Goal: Obtain resource: Download file/media

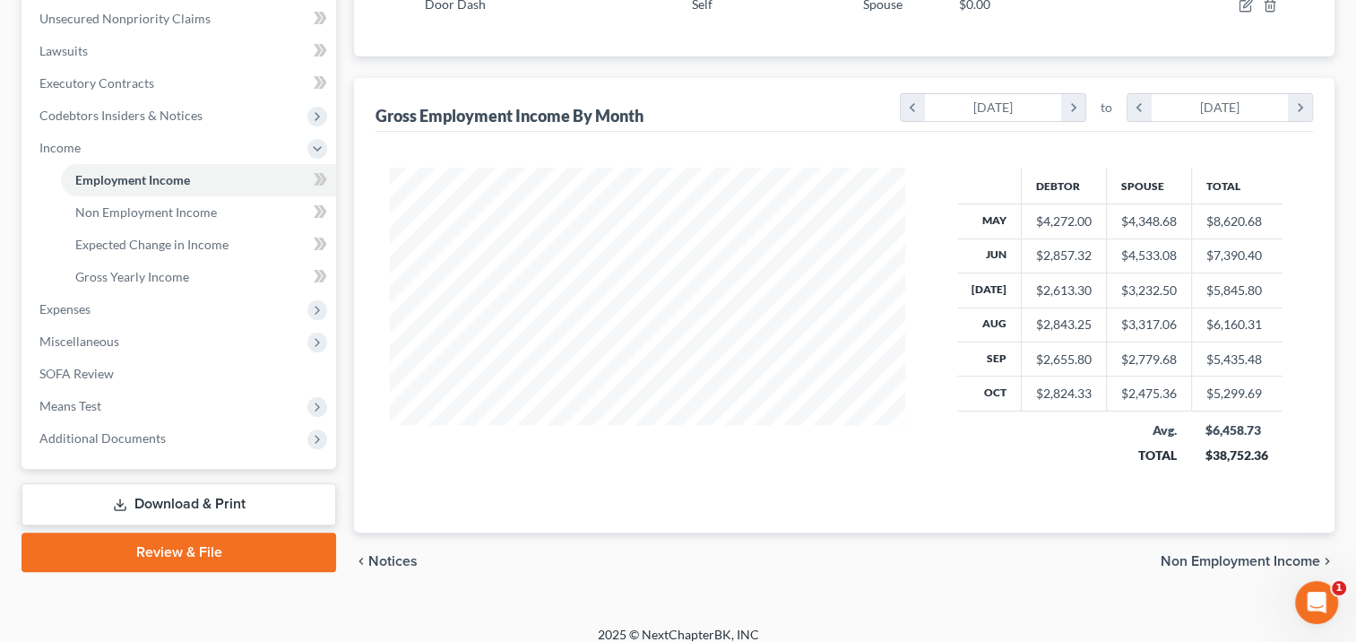
scroll to position [454, 0]
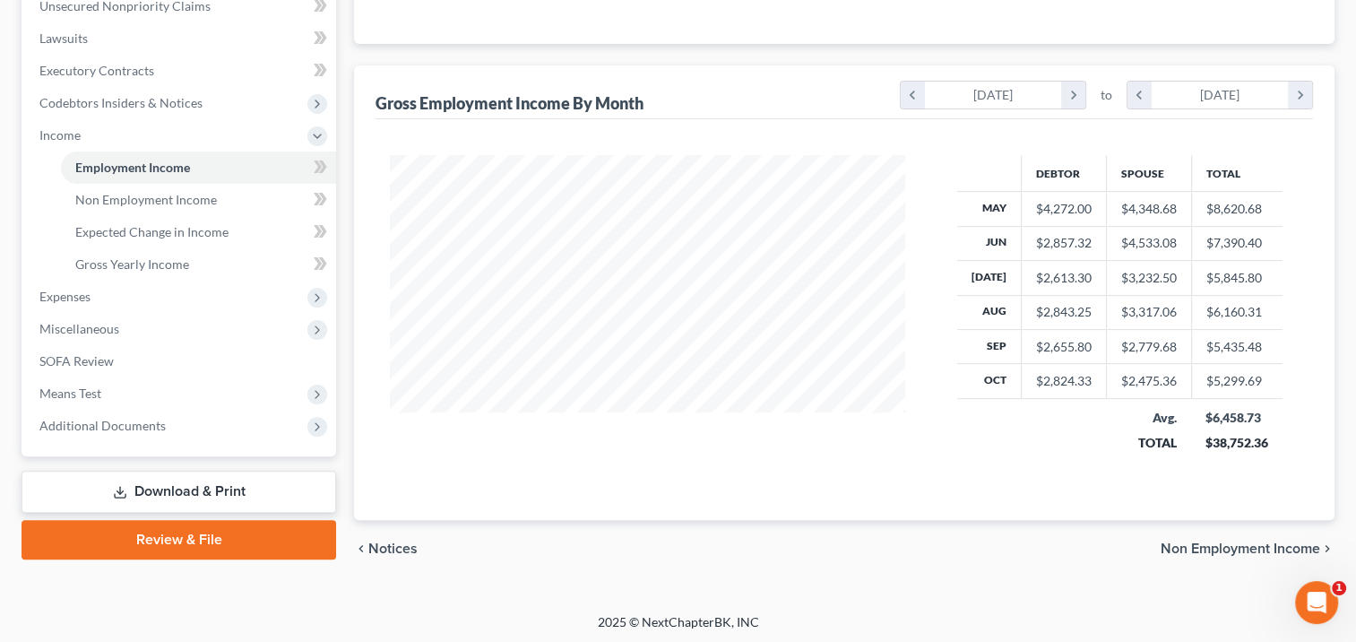
click at [223, 421] on span "Additional Documents" at bounding box center [180, 426] width 311 height 32
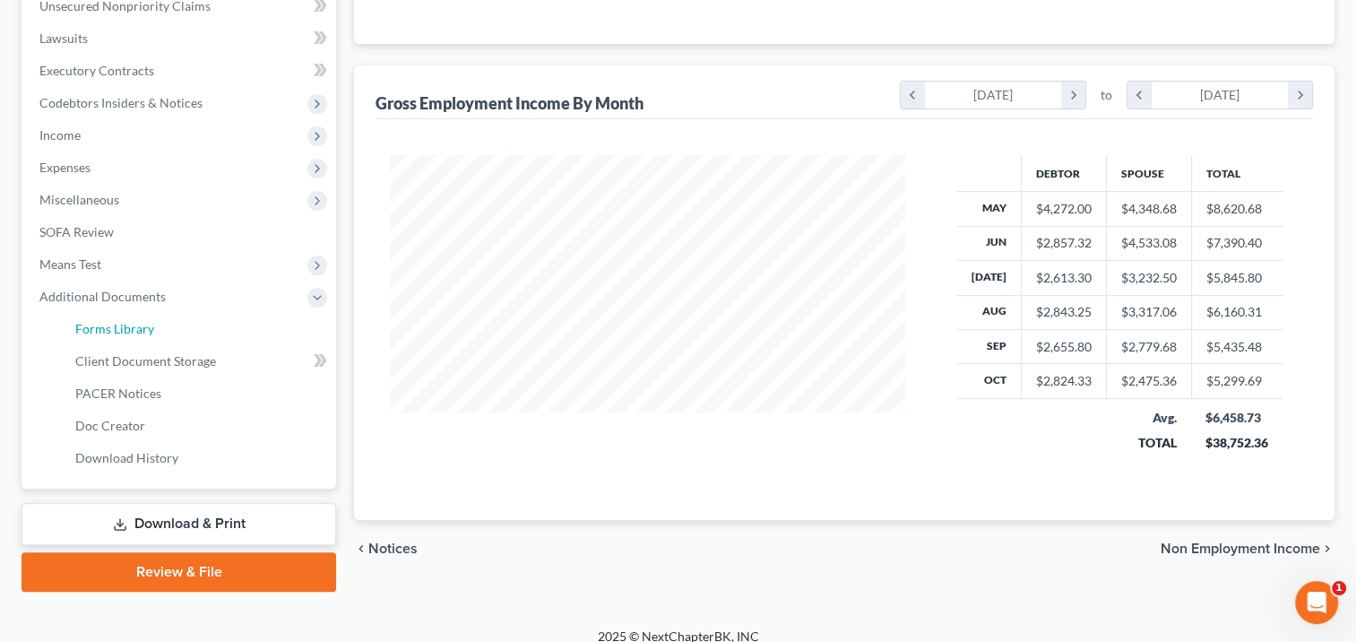
click at [226, 327] on link "Forms Library" at bounding box center [198, 329] width 275 height 32
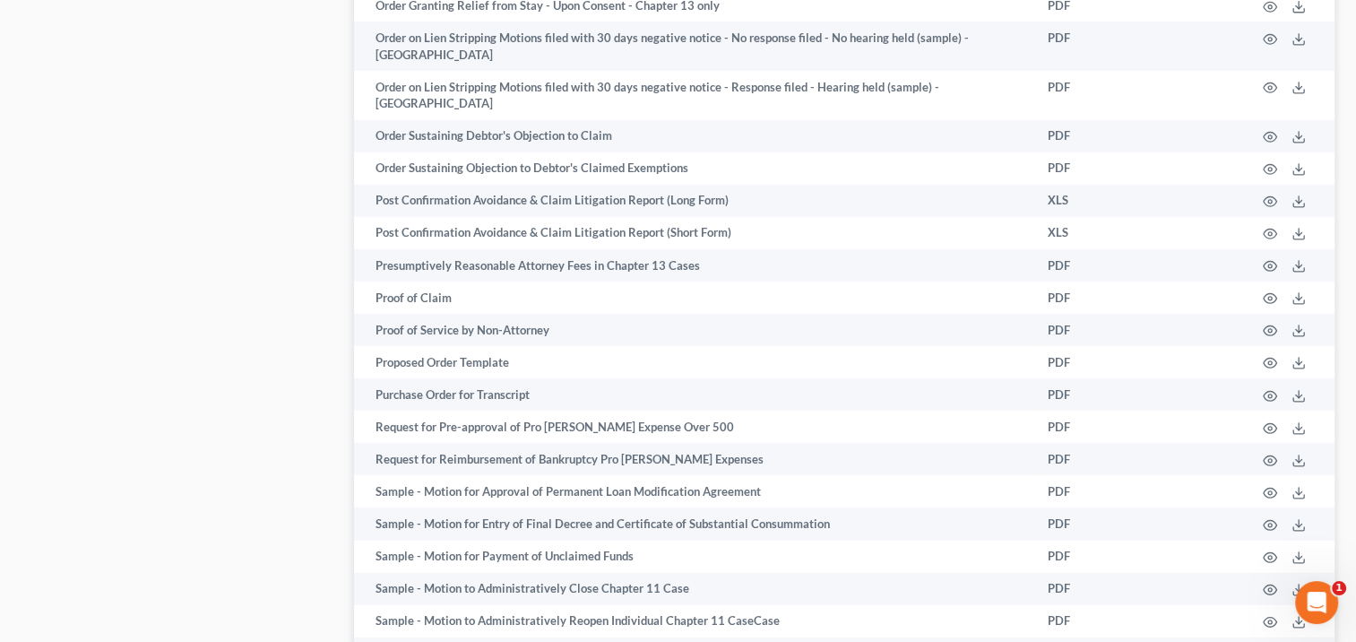
scroll to position [5339, 0]
click at [738, 347] on td "Proof of Service by Non-Attorney" at bounding box center [693, 331] width 679 height 32
click at [1297, 333] on polyline at bounding box center [1299, 332] width 6 height 3
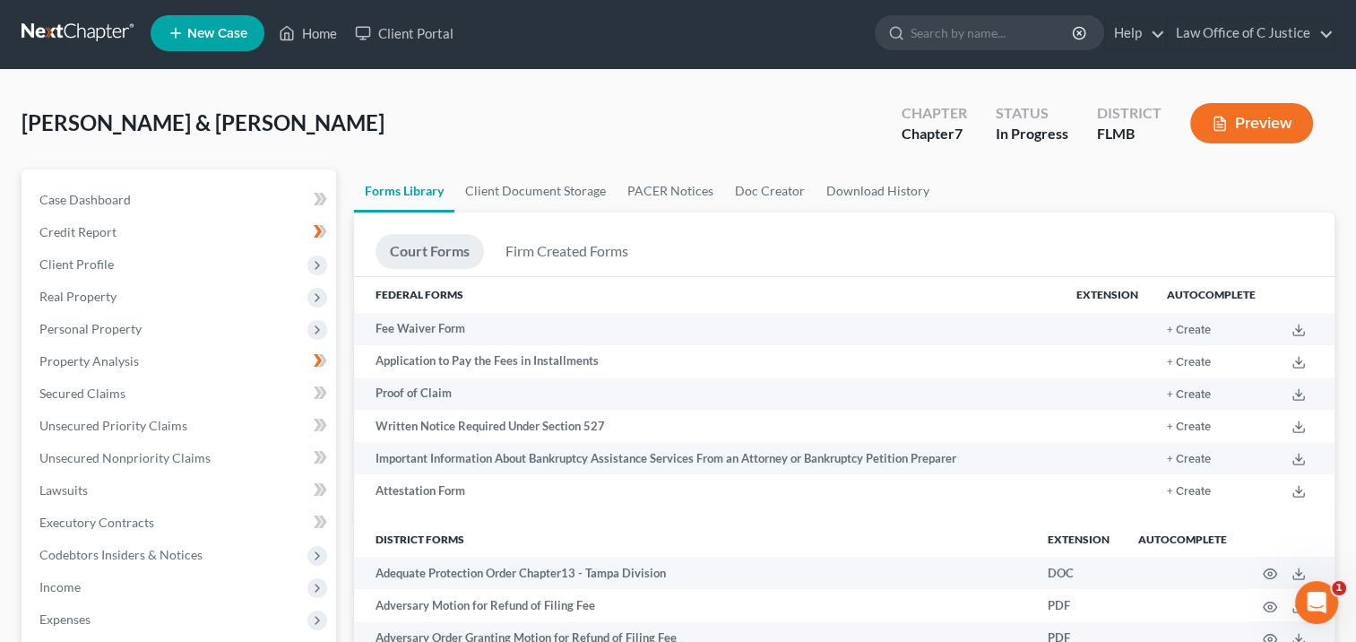
scroll to position [0, 0]
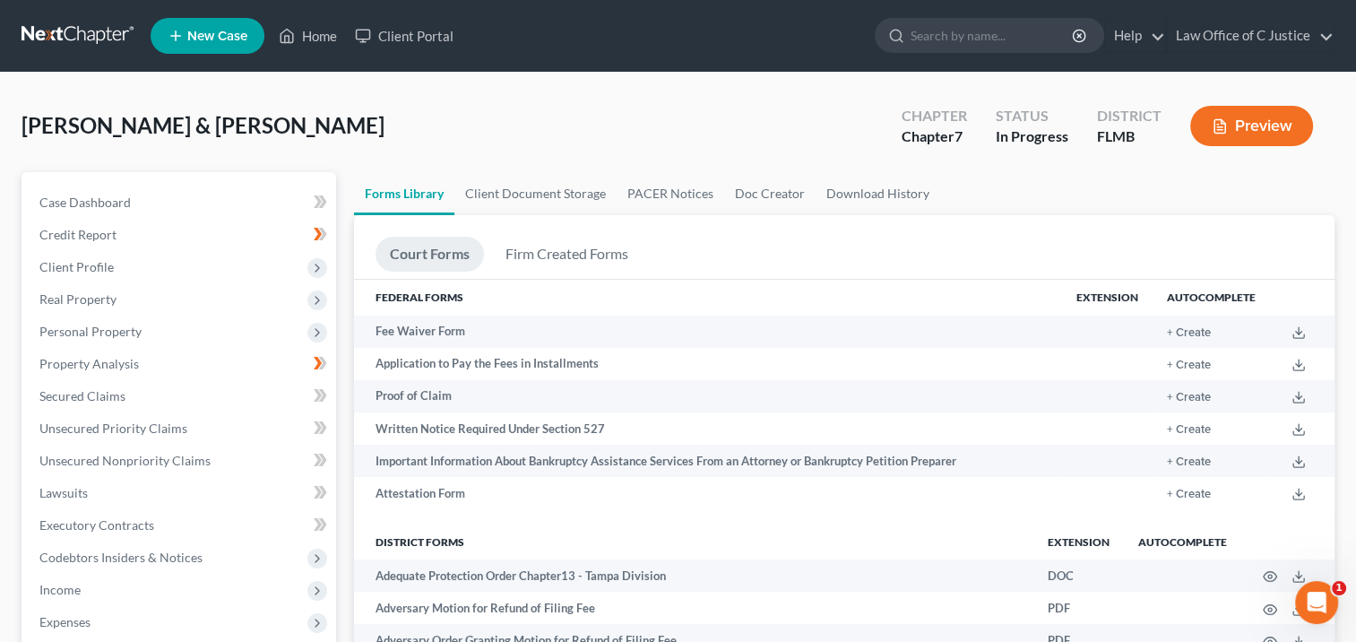
click at [100, 39] on link at bounding box center [79, 36] width 115 height 32
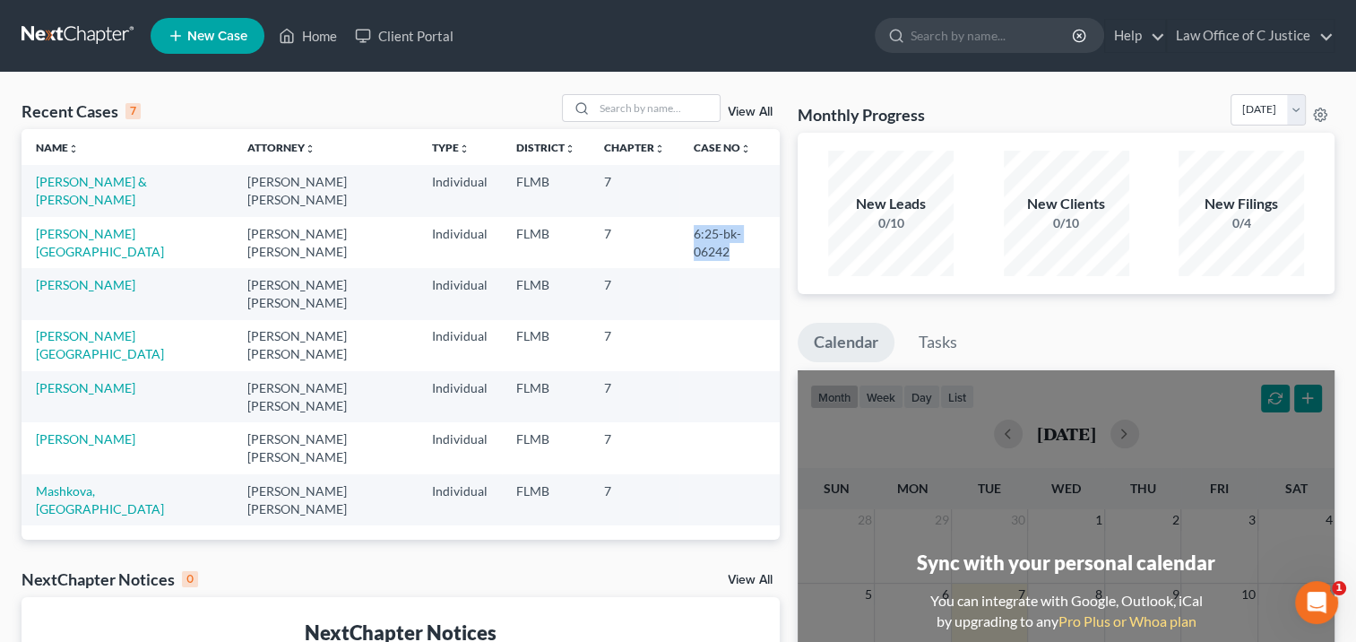
drag, startPoint x: 683, startPoint y: 229, endPoint x: 724, endPoint y: 251, distance: 46.9
click at [724, 251] on td "6:25-bk-06242" at bounding box center [729, 242] width 100 height 51
click at [97, 230] on link "[PERSON_NAME][GEOGRAPHIC_DATA]" at bounding box center [100, 242] width 128 height 33
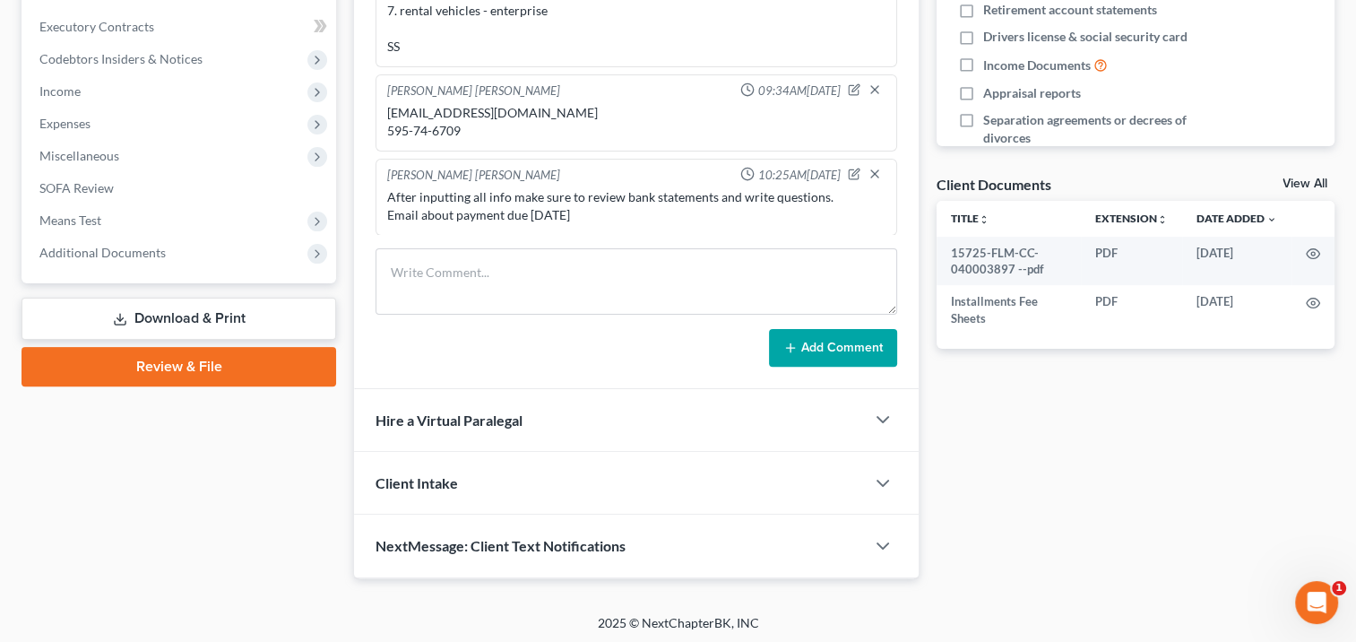
scroll to position [499, 0]
click at [261, 251] on span "Additional Documents" at bounding box center [180, 252] width 311 height 32
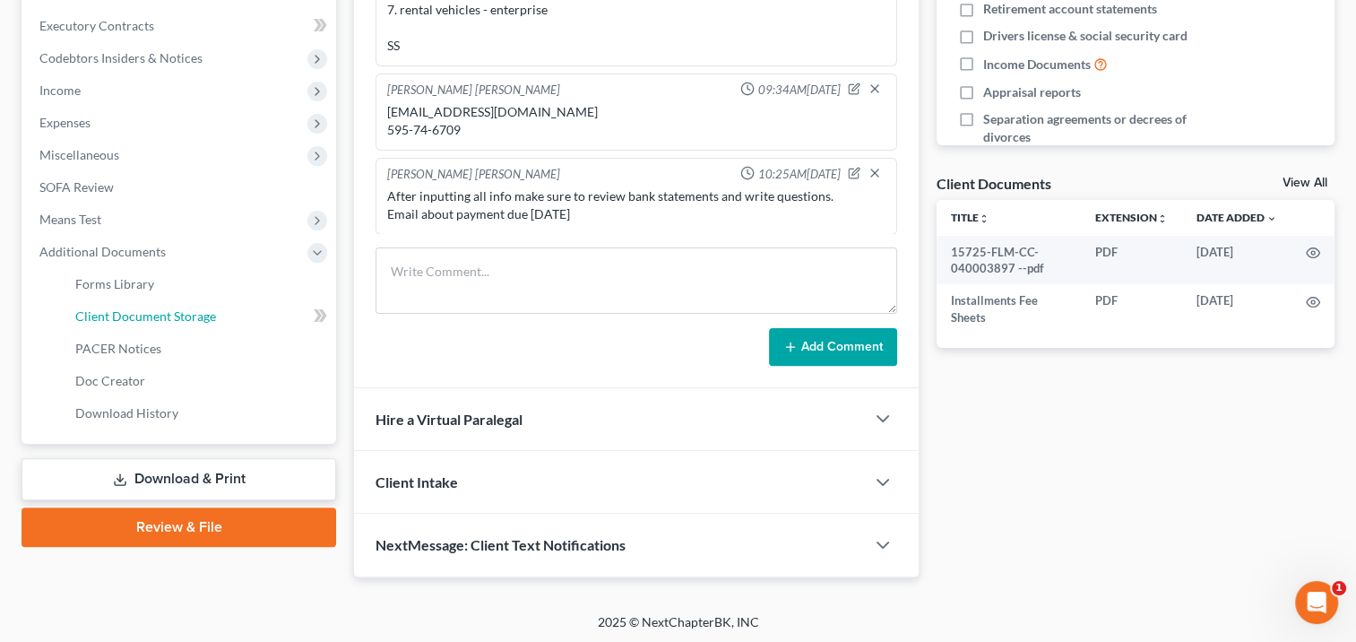
click at [251, 311] on link "Client Document Storage" at bounding box center [198, 316] width 275 height 32
select select "4"
select select "9"
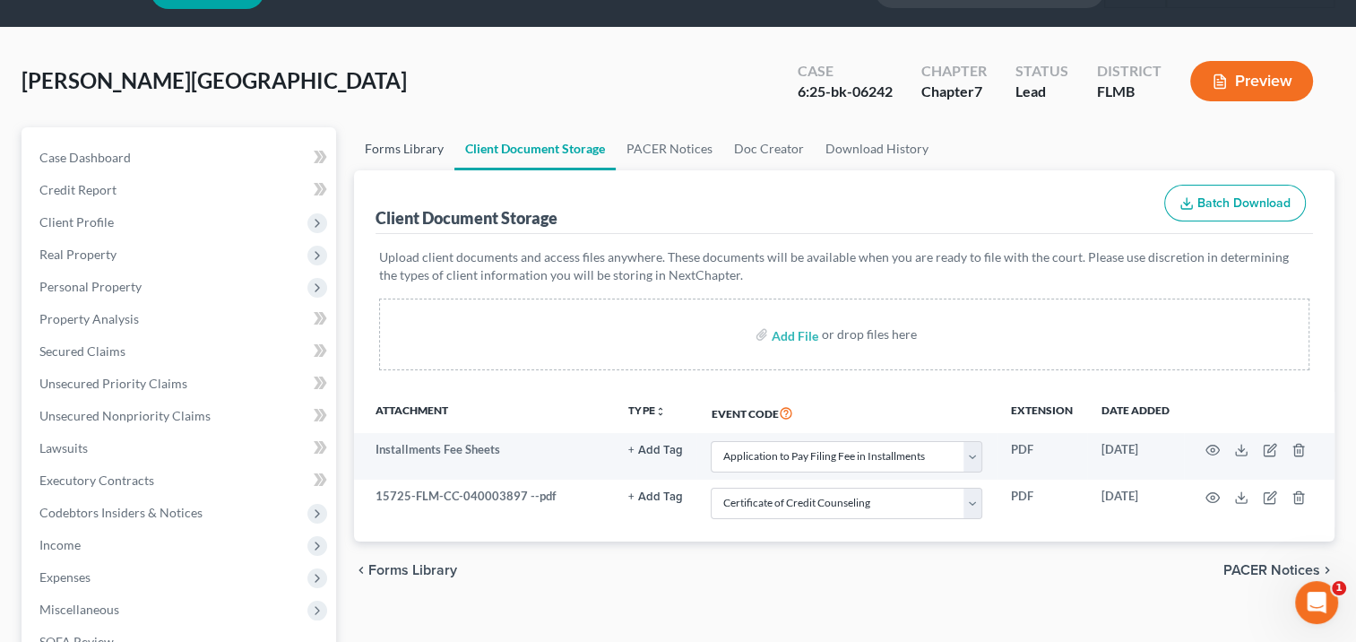
click at [401, 157] on link "Forms Library" at bounding box center [404, 148] width 100 height 43
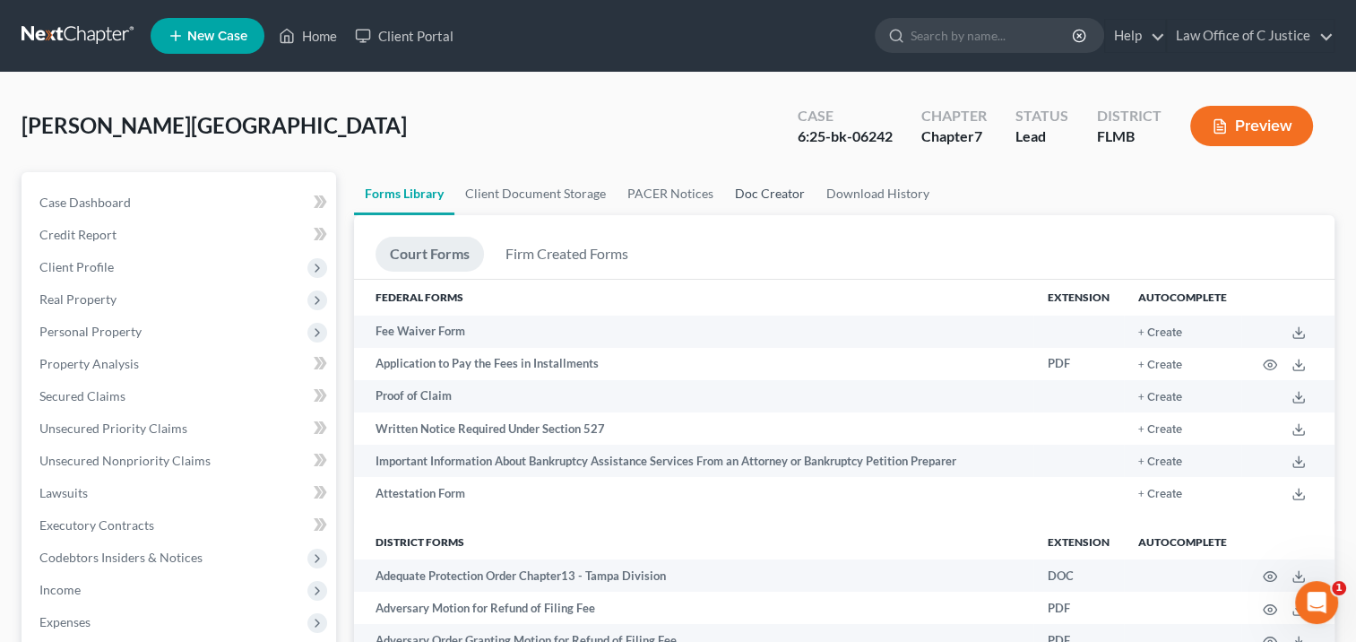
click at [749, 194] on link "Doc Creator" at bounding box center [769, 193] width 91 height 43
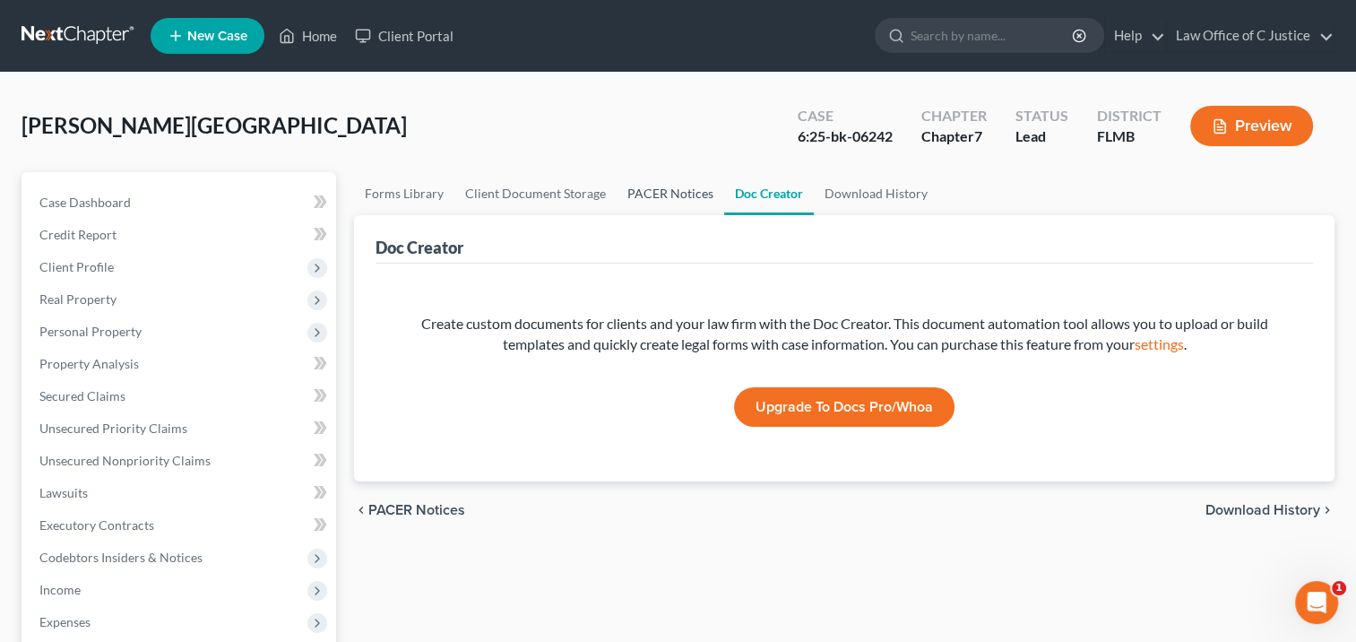
click at [669, 200] on link "PACER Notices" at bounding box center [671, 193] width 108 height 43
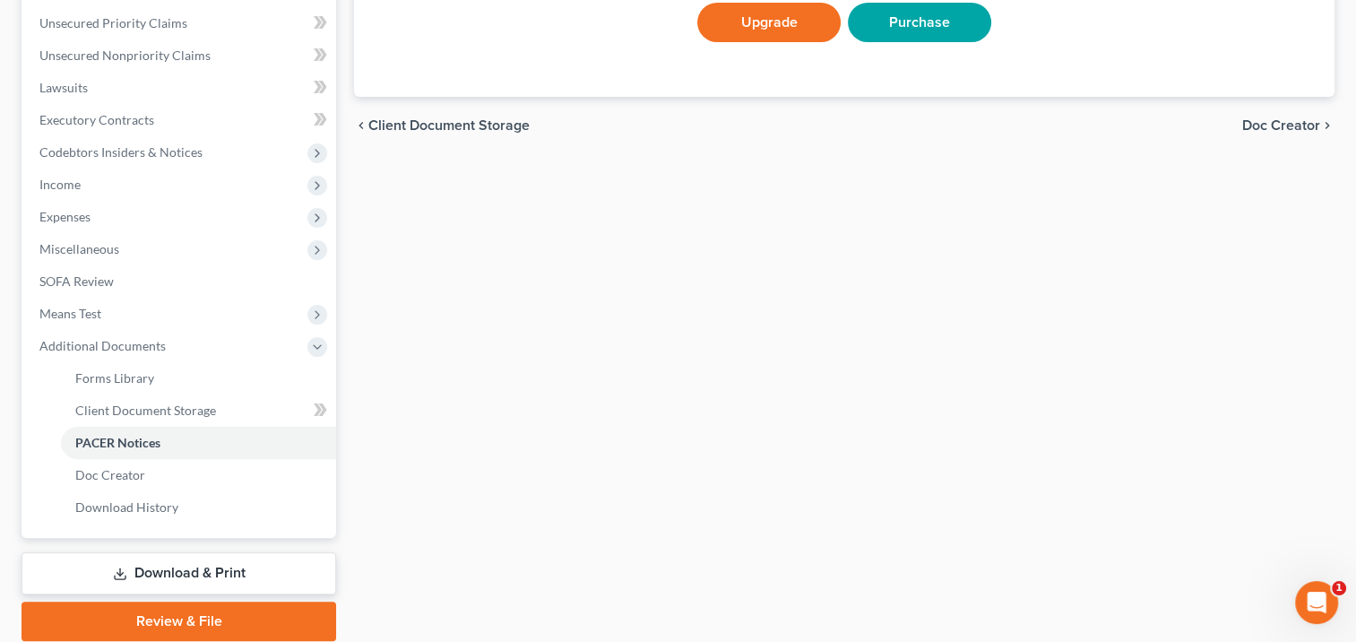
scroll to position [408, 0]
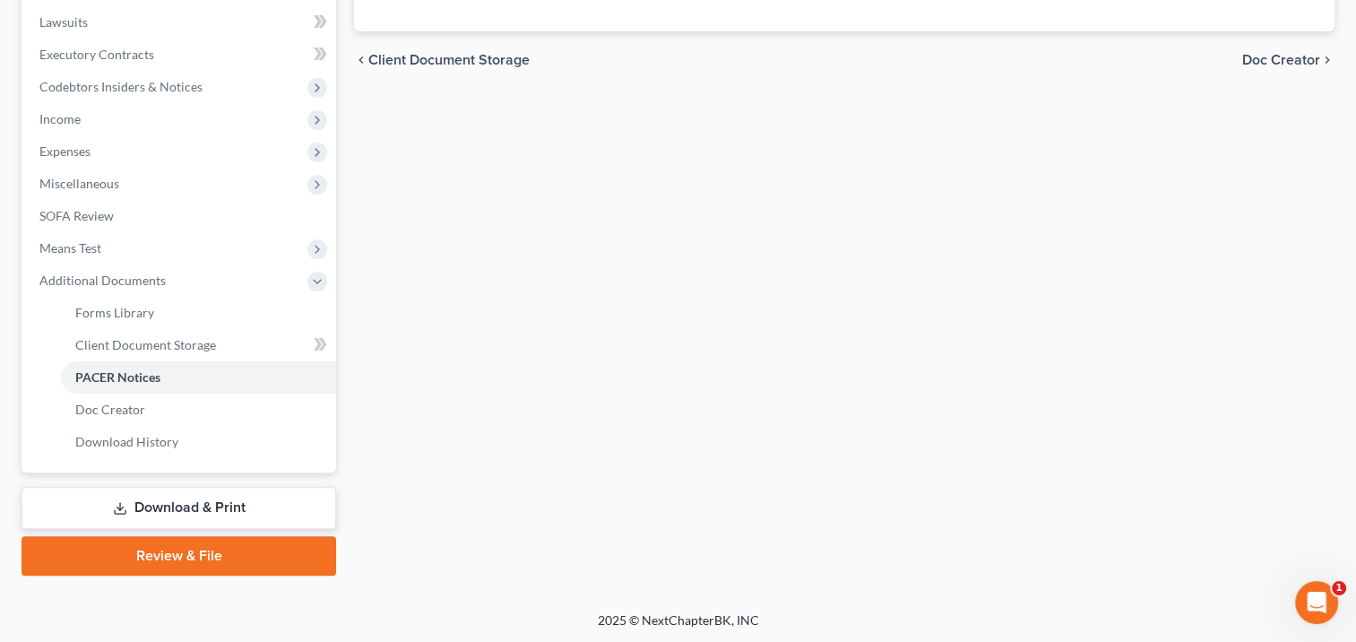
click at [246, 498] on link "Download & Print" at bounding box center [179, 508] width 315 height 42
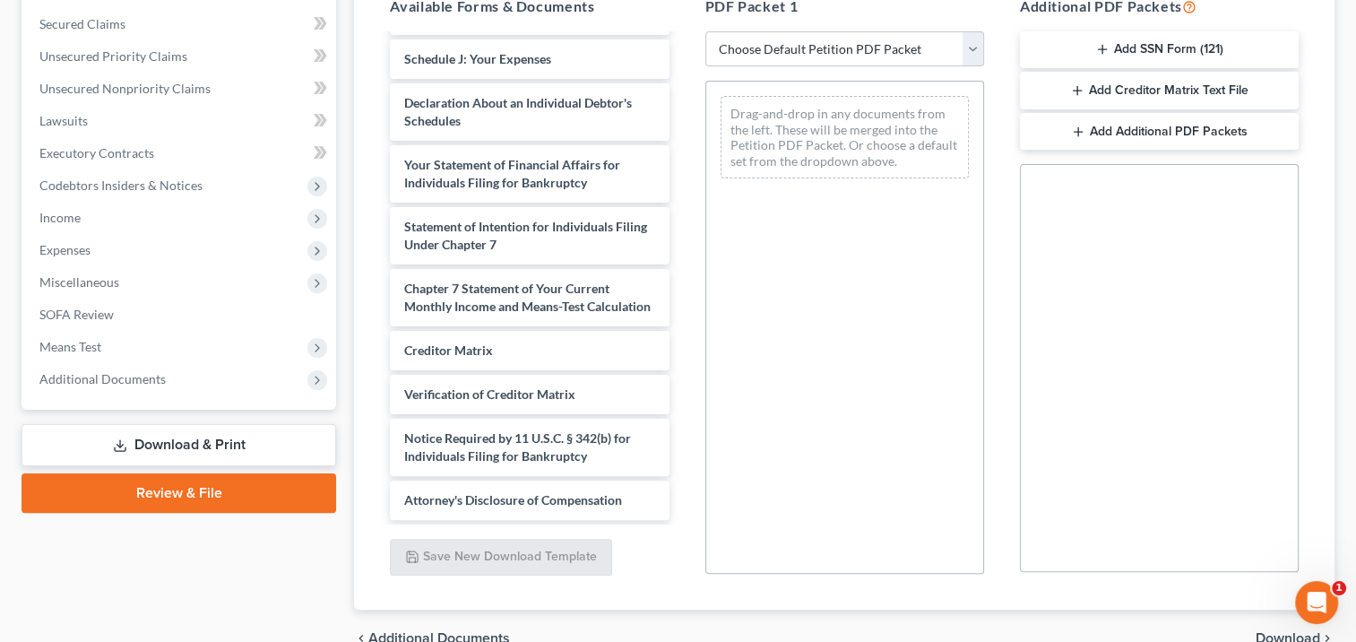
scroll to position [586, 0]
click at [571, 341] on div "Creditor Matrix" at bounding box center [529, 350] width 279 height 39
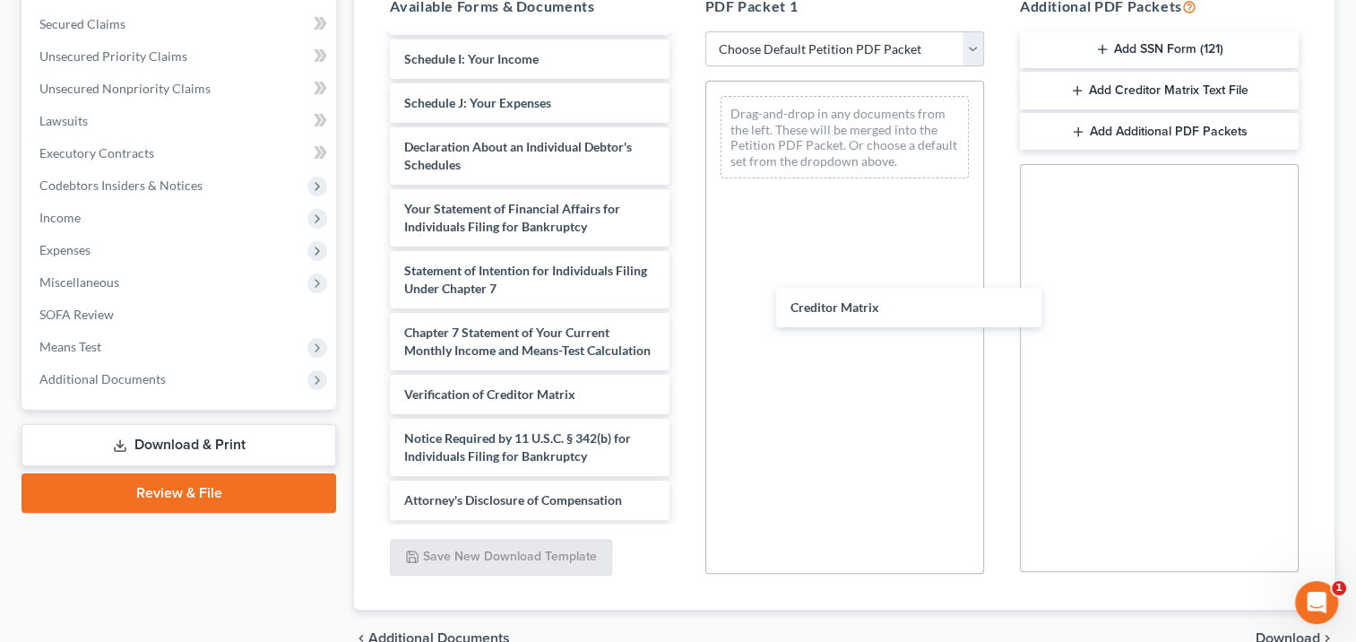
drag, startPoint x: 571, startPoint y: 341, endPoint x: 951, endPoint y: 298, distance: 382.3
click at [683, 298] on div "Creditor Matrix 15725-FLM-CC-040003897 --pdf Installments Fee Sheets Voluntary …" at bounding box center [528, 15] width 307 height 1009
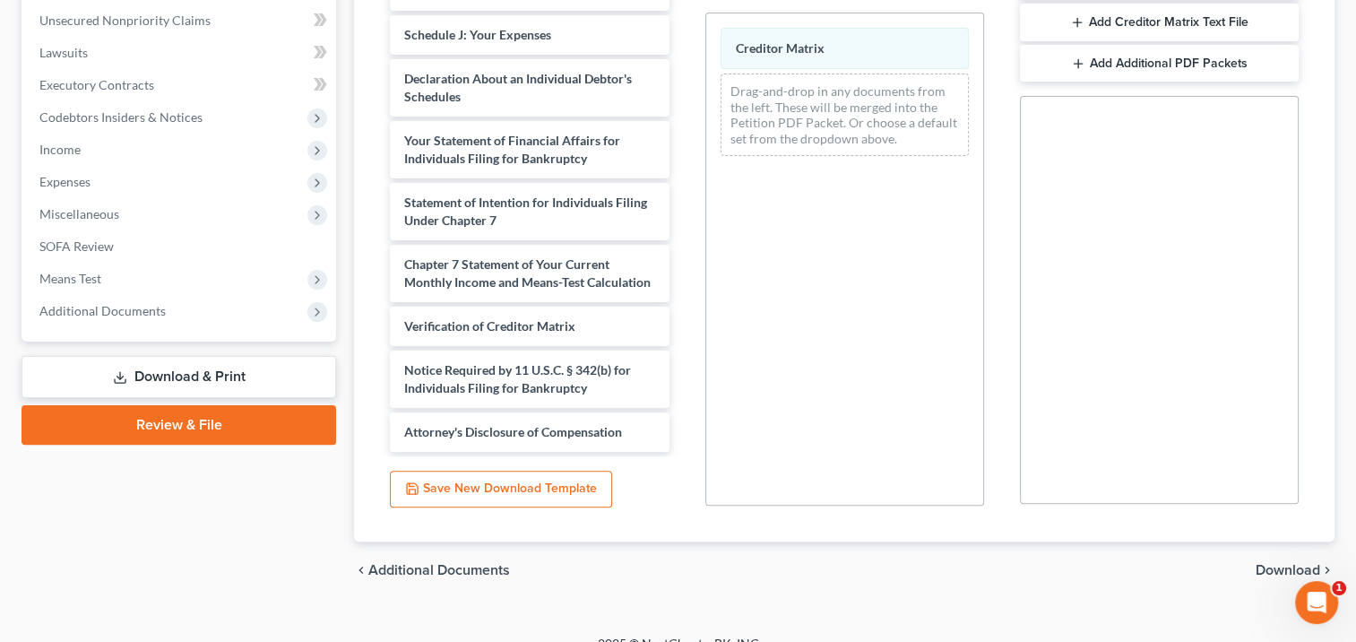
scroll to position [463, 0]
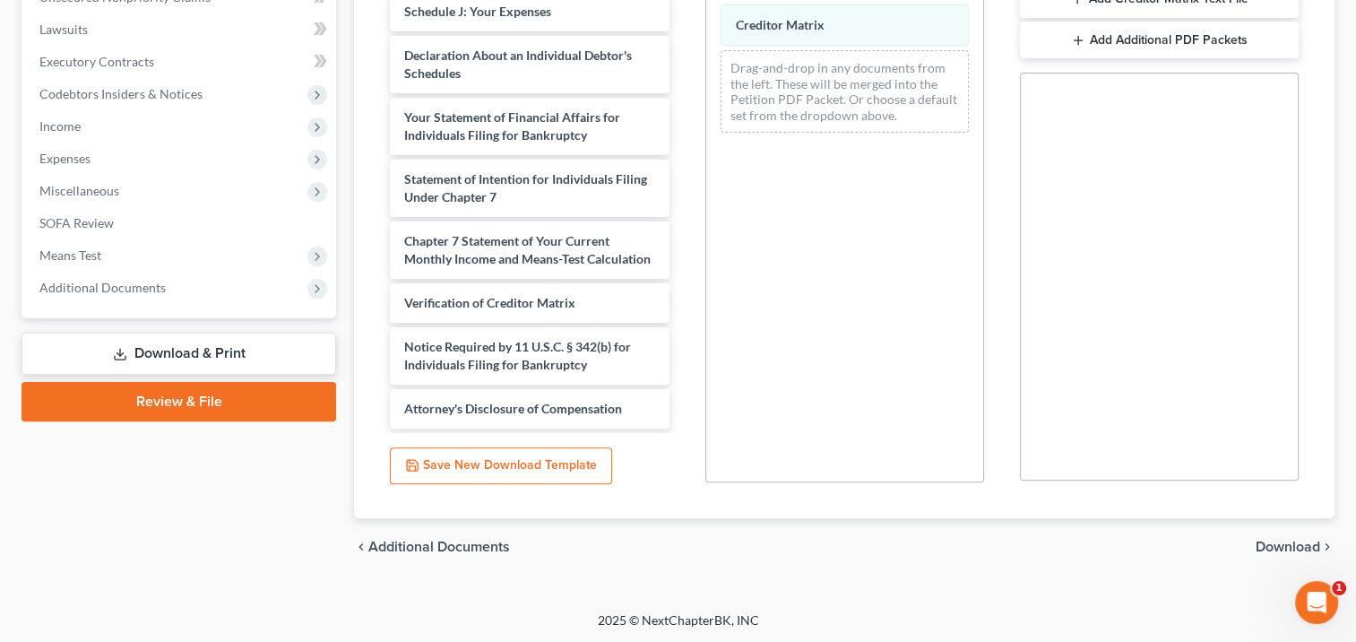
click at [1263, 544] on span "Download" at bounding box center [1287, 546] width 65 height 14
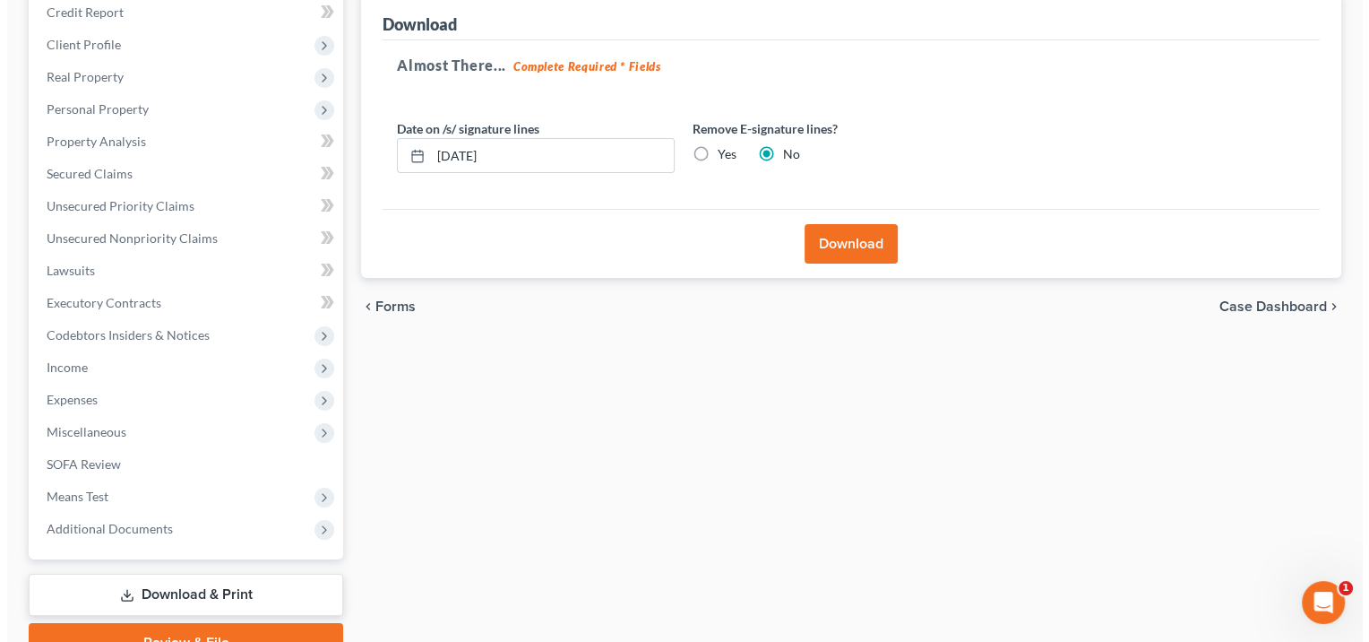
scroll to position [160, 0]
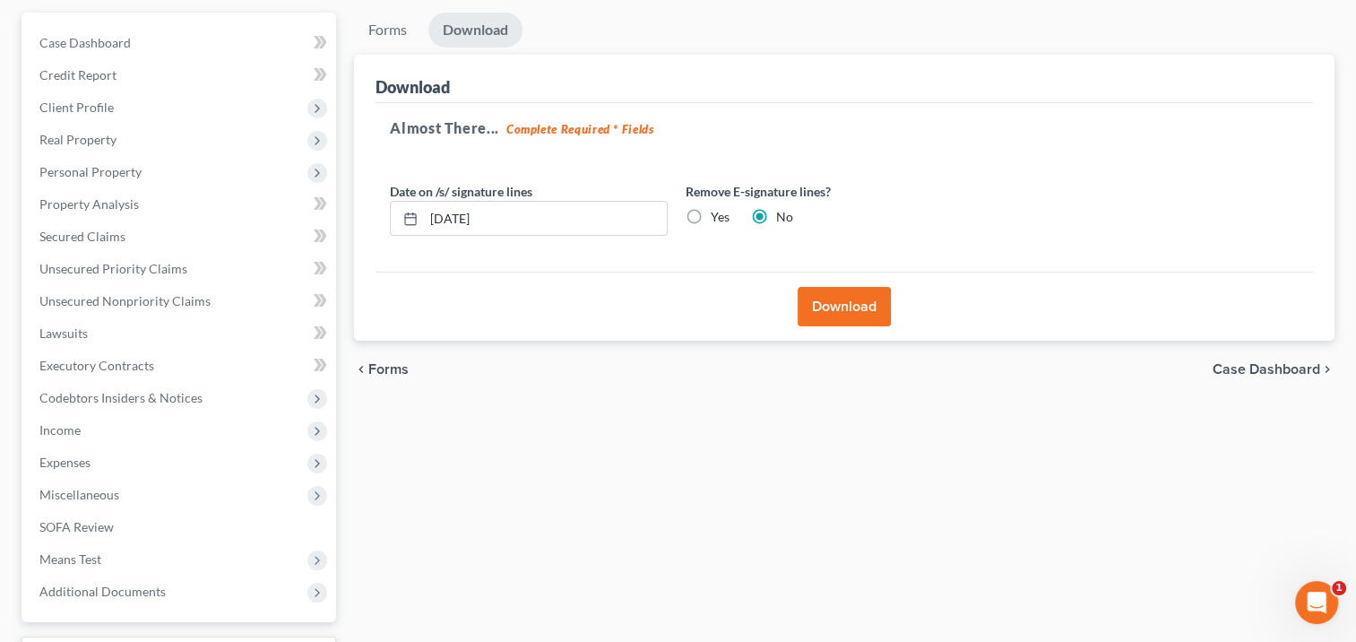
click at [854, 300] on button "Download" at bounding box center [844, 306] width 93 height 39
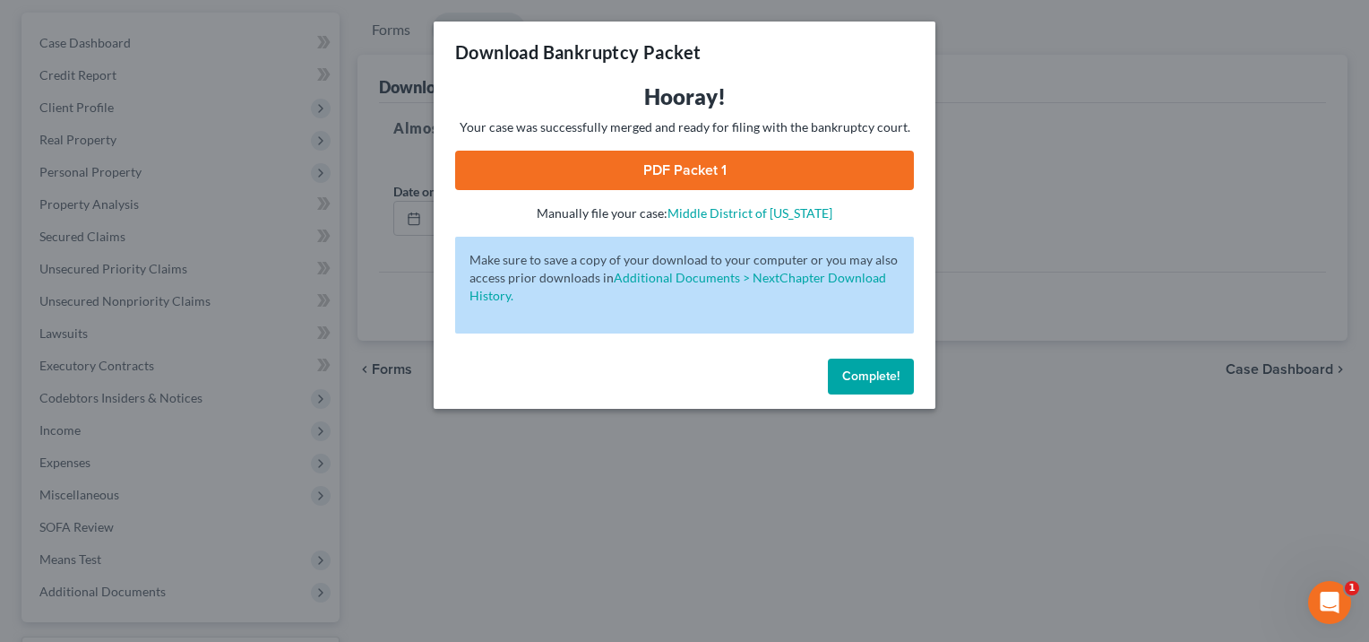
click at [766, 165] on link "PDF Packet 1" at bounding box center [684, 170] width 459 height 39
